Goal: Task Accomplishment & Management: Manage account settings

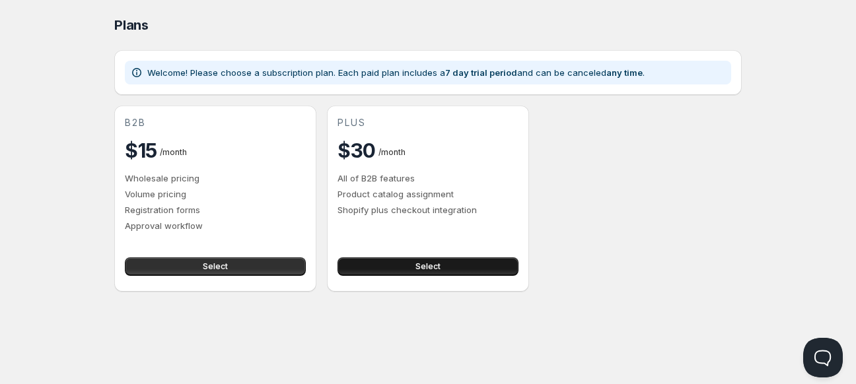
click at [438, 263] on span "Select" at bounding box center [427, 267] width 25 height 11
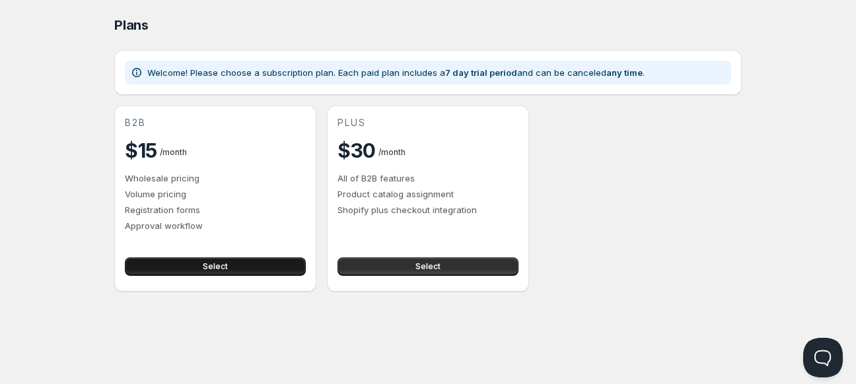
click at [229, 259] on button "Select" at bounding box center [215, 267] width 181 height 18
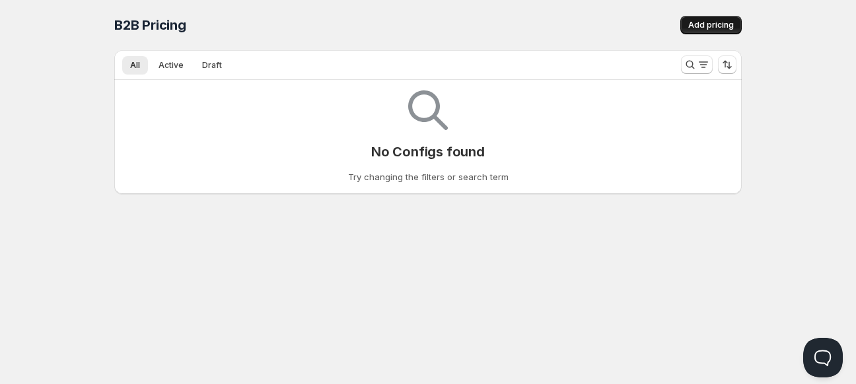
click at [711, 27] on span "Add pricing" at bounding box center [711, 25] width 46 height 11
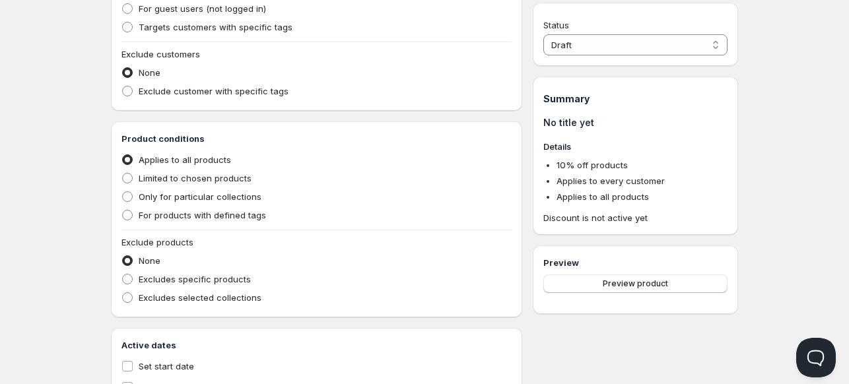
scroll to position [396, 0]
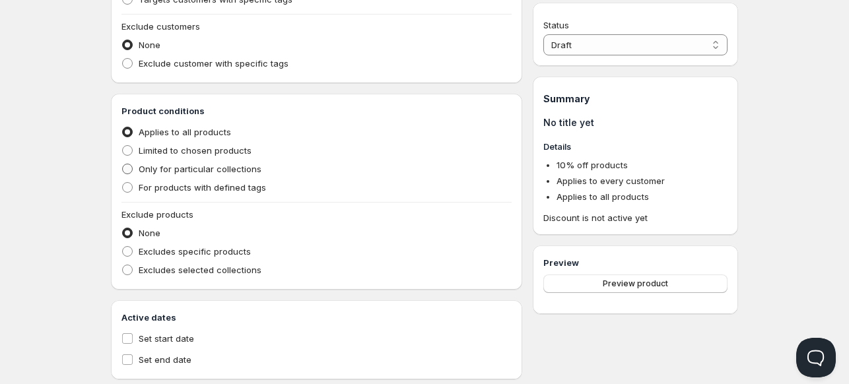
click at [124, 169] on span at bounding box center [127, 169] width 11 height 11
click at [123, 164] on input "Only for particular collections" at bounding box center [122, 164] width 1 height 1
radio input "true"
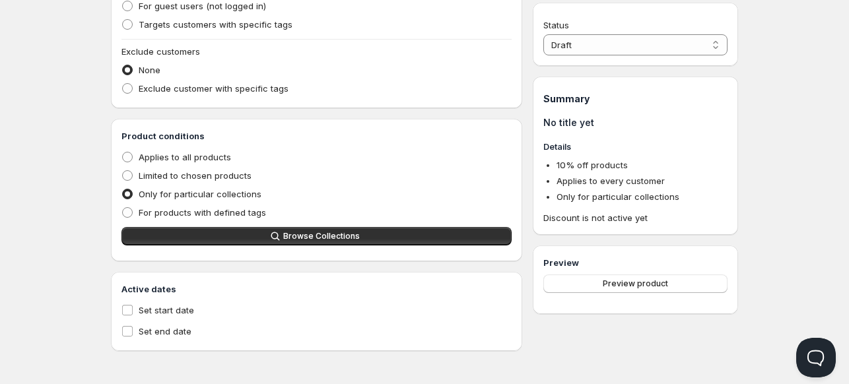
scroll to position [371, 0]
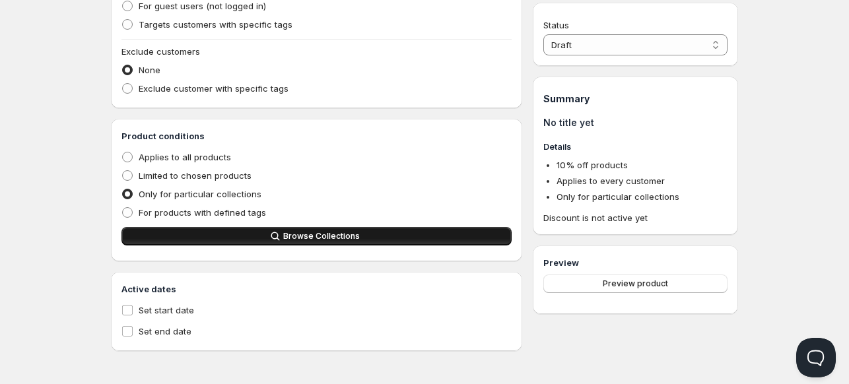
click at [291, 229] on button "Browse Collections" at bounding box center [317, 236] width 390 height 18
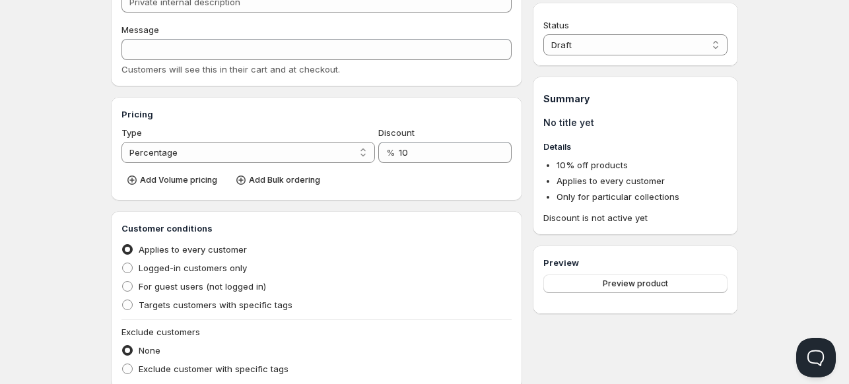
scroll to position [85, 0]
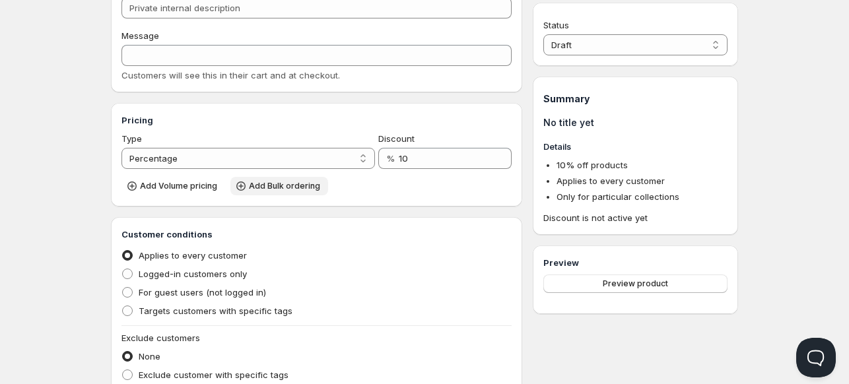
click at [297, 188] on span "Add Bulk ordering" at bounding box center [284, 186] width 71 height 11
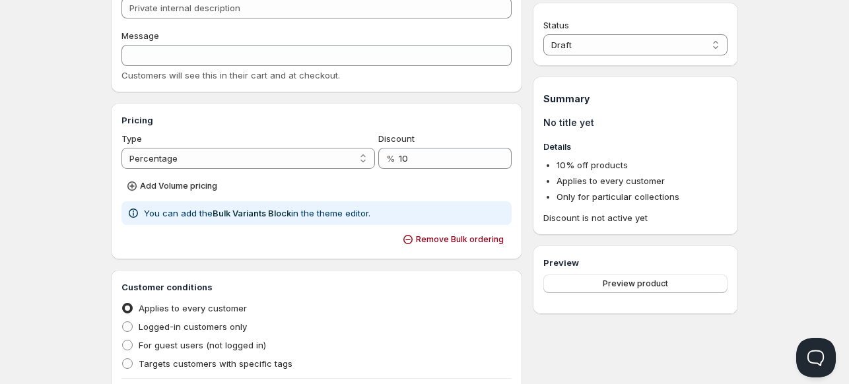
click at [297, 188] on div "Add Volume pricing" at bounding box center [317, 185] width 390 height 22
click at [92, 190] on div "Home Pricing Price lists Forms Submissions Settings Features Plans Create prici…" at bounding box center [424, 341] width 849 height 852
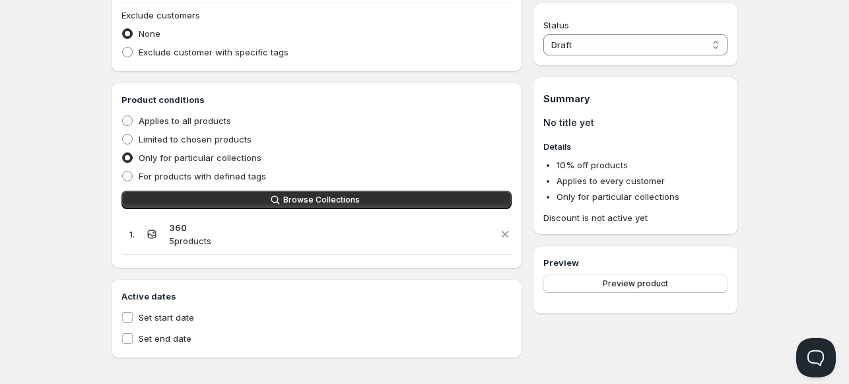
scroll to position [468, 0]
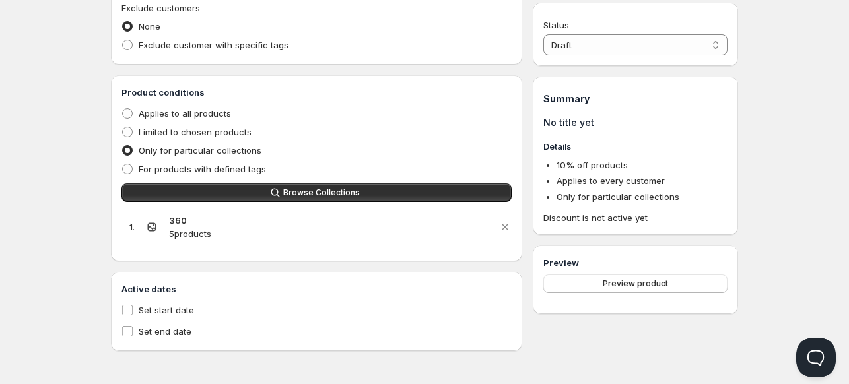
radio input "true"
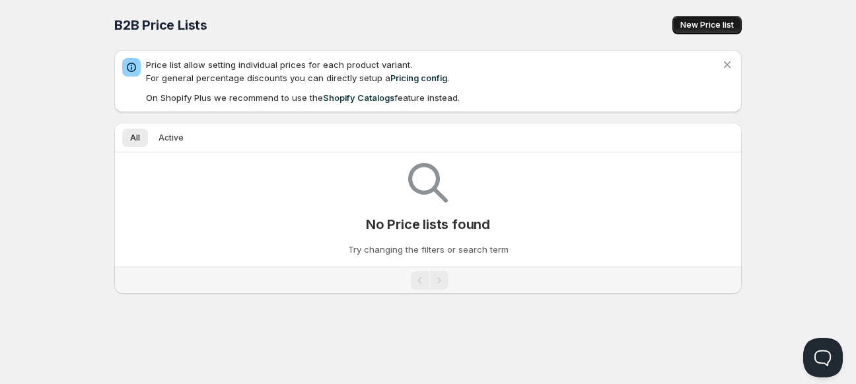
click at [711, 26] on span "New Price list" at bounding box center [707, 25] width 54 height 11
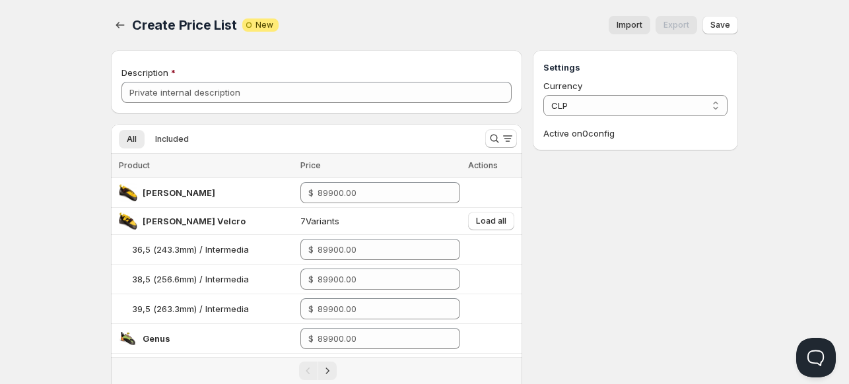
click at [640, 30] on button "Import" at bounding box center [630, 25] width 42 height 18
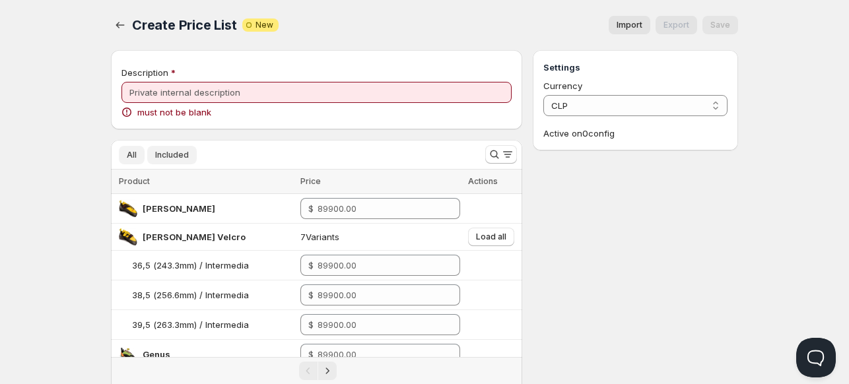
click at [180, 147] on button "Included" at bounding box center [172, 155] width 50 height 18
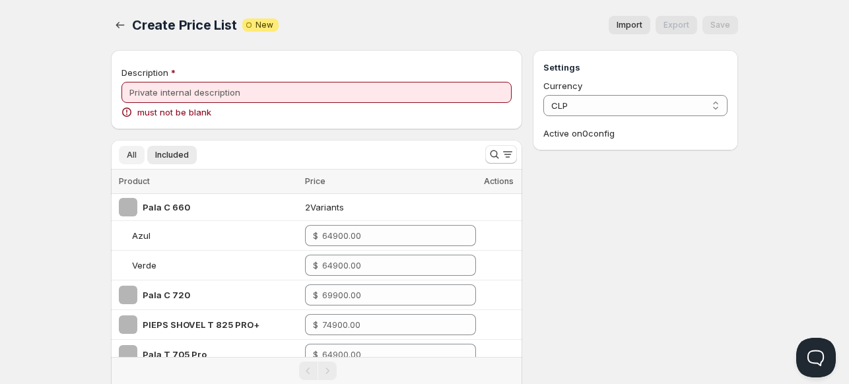
click at [135, 157] on span "All" at bounding box center [132, 155] width 10 height 11
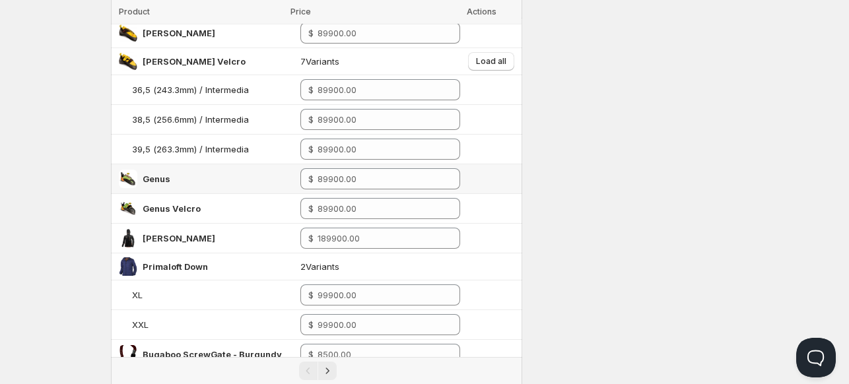
scroll to position [198, 0]
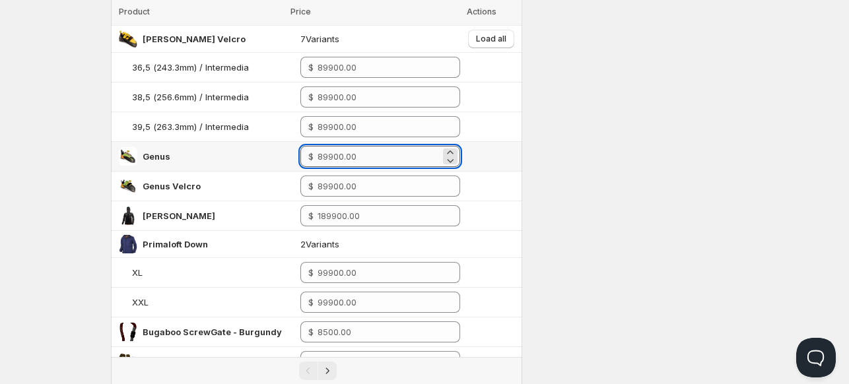
click at [351, 165] on input "number" at bounding box center [379, 156] width 122 height 21
type input "10"
